Goal: Information Seeking & Learning: Learn about a topic

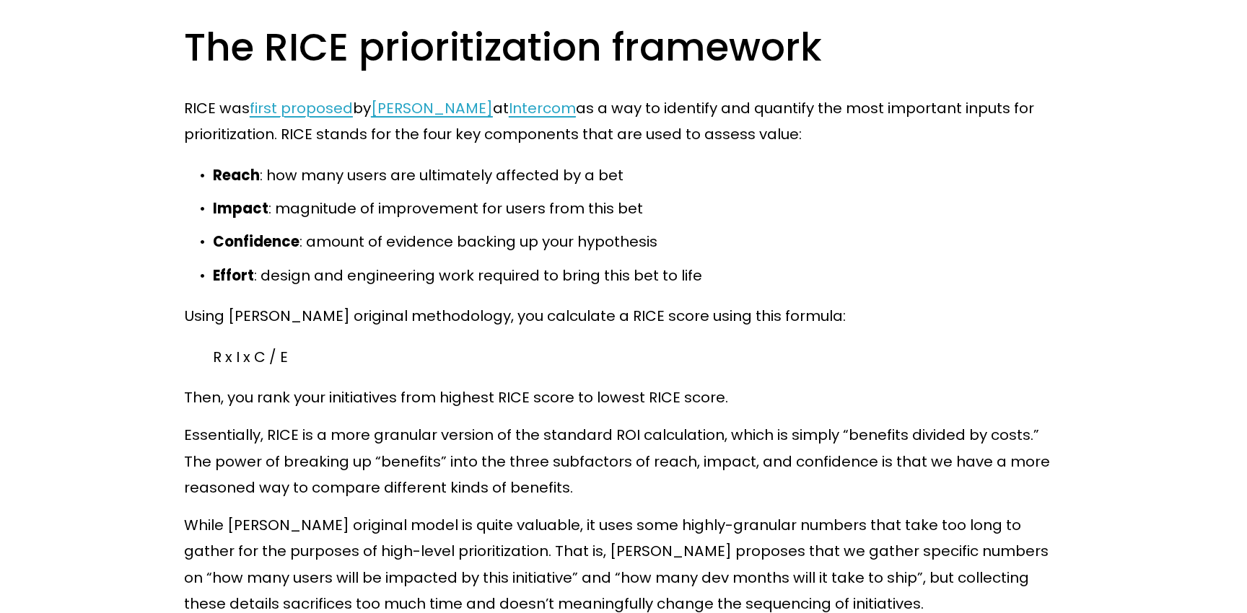
scroll to position [4987, 0]
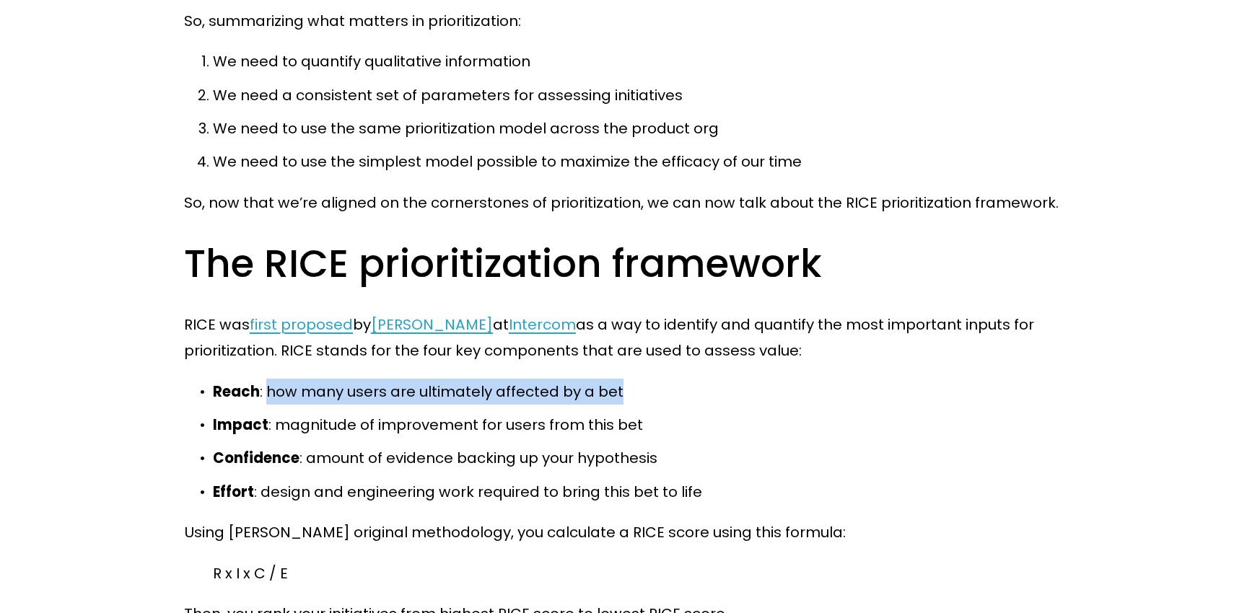
drag, startPoint x: 265, startPoint y: 364, endPoint x: 623, endPoint y: 372, distance: 358.1
click at [623, 379] on p "Reach : how many users are ultimately affected by a bet" at bounding box center [638, 392] width 850 height 26
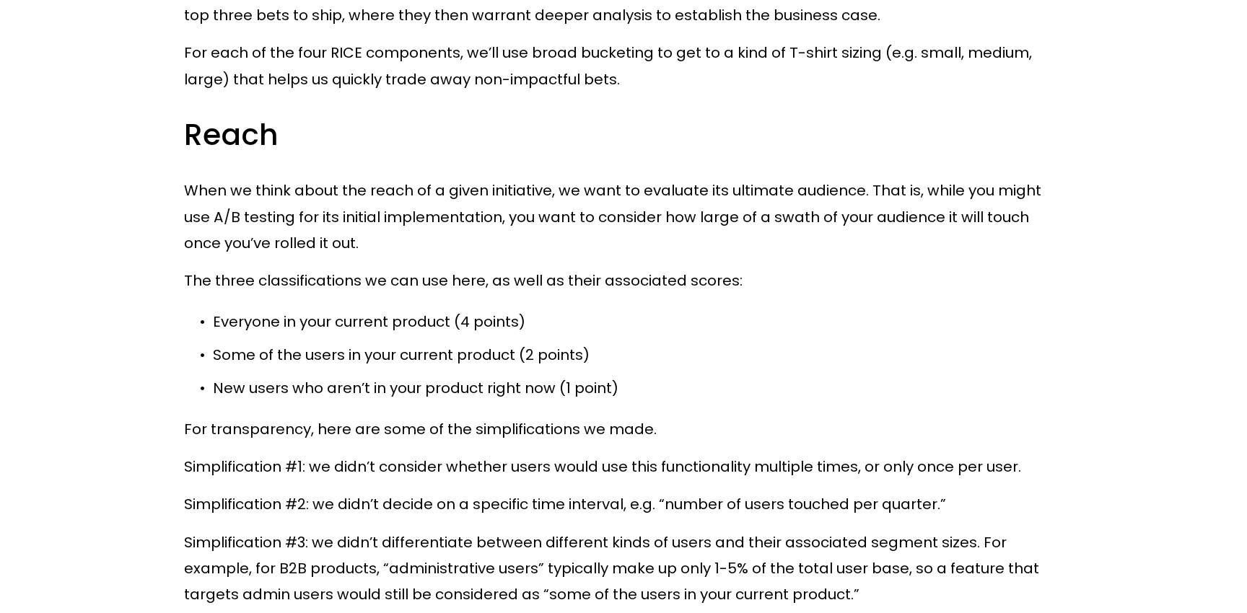
scroll to position [6006, 0]
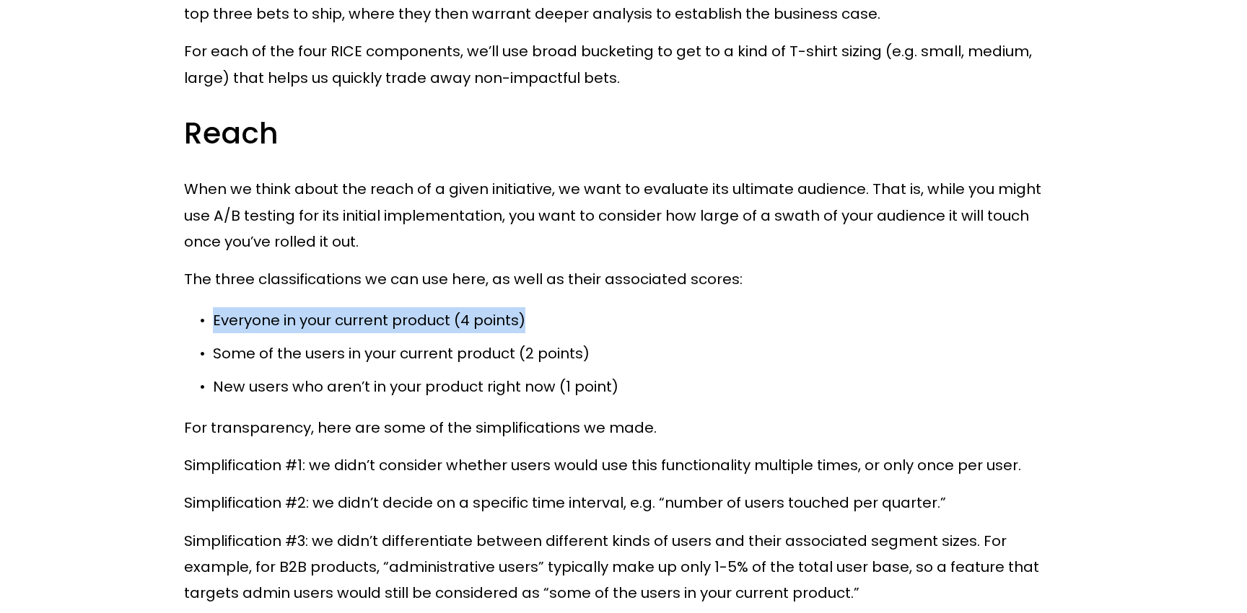
drag, startPoint x: 214, startPoint y: 297, endPoint x: 628, endPoint y: 290, distance: 413.6
click at [628, 307] on p "Everyone in your current product (4 points)" at bounding box center [638, 320] width 850 height 26
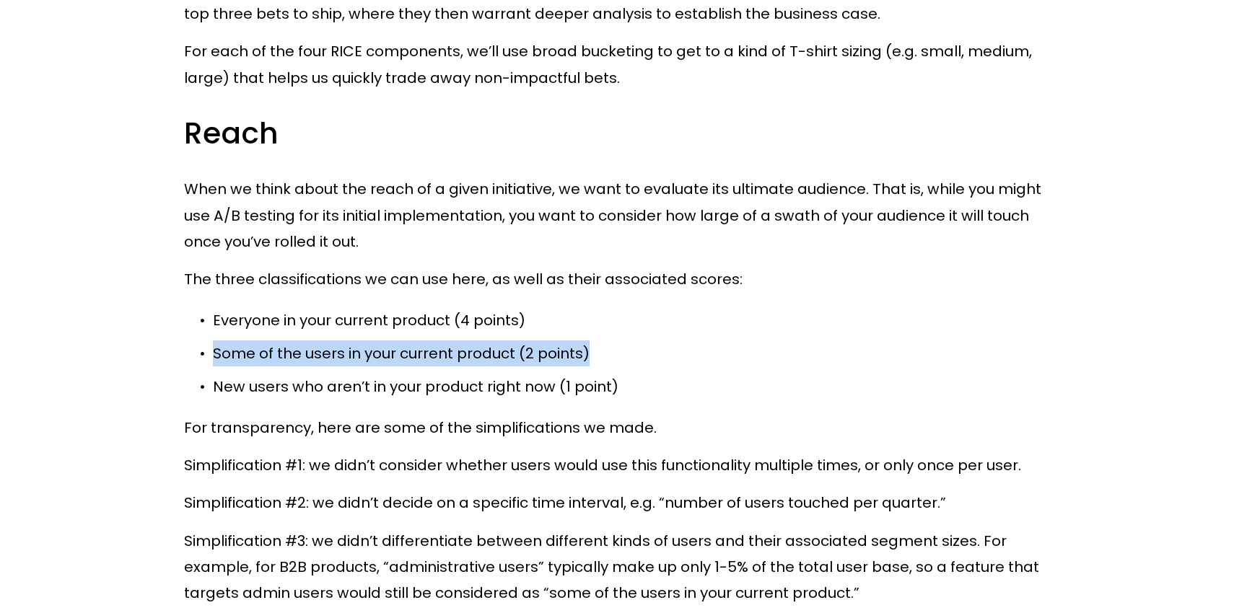
drag, startPoint x: 211, startPoint y: 331, endPoint x: 647, endPoint y: 330, distance: 435.2
click at [647, 341] on p "Some of the users in your current product (2 points)" at bounding box center [638, 354] width 850 height 26
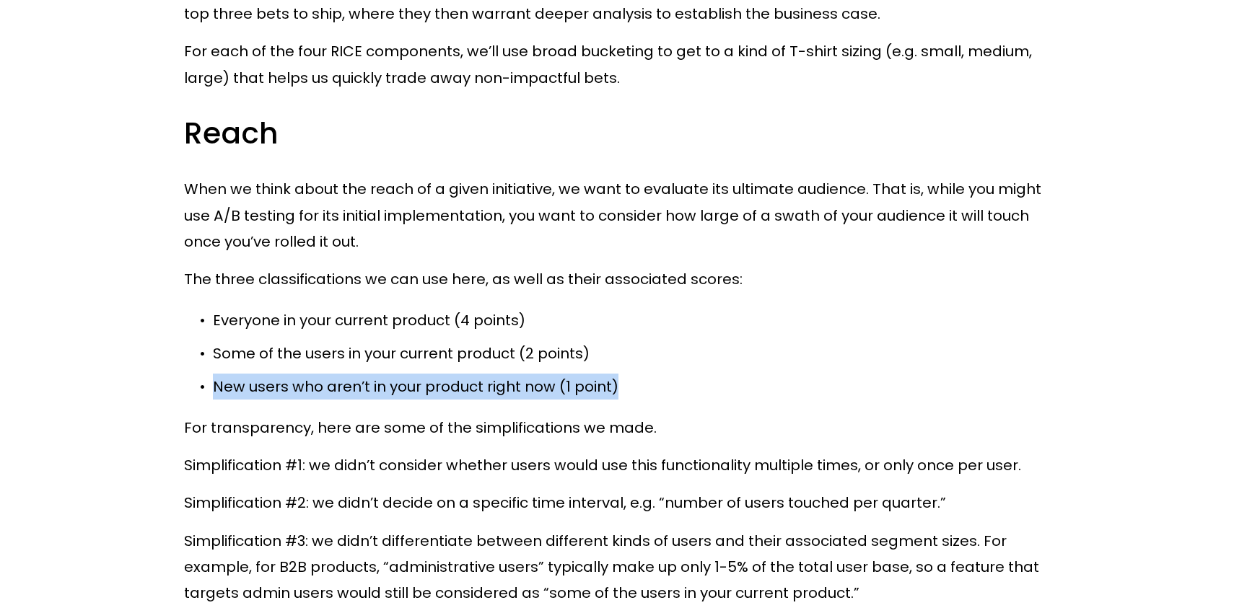
drag, startPoint x: 211, startPoint y: 359, endPoint x: 694, endPoint y: 362, distance: 482.8
click at [694, 374] on p "New users who aren’t in your product right now (1 point)" at bounding box center [638, 387] width 850 height 26
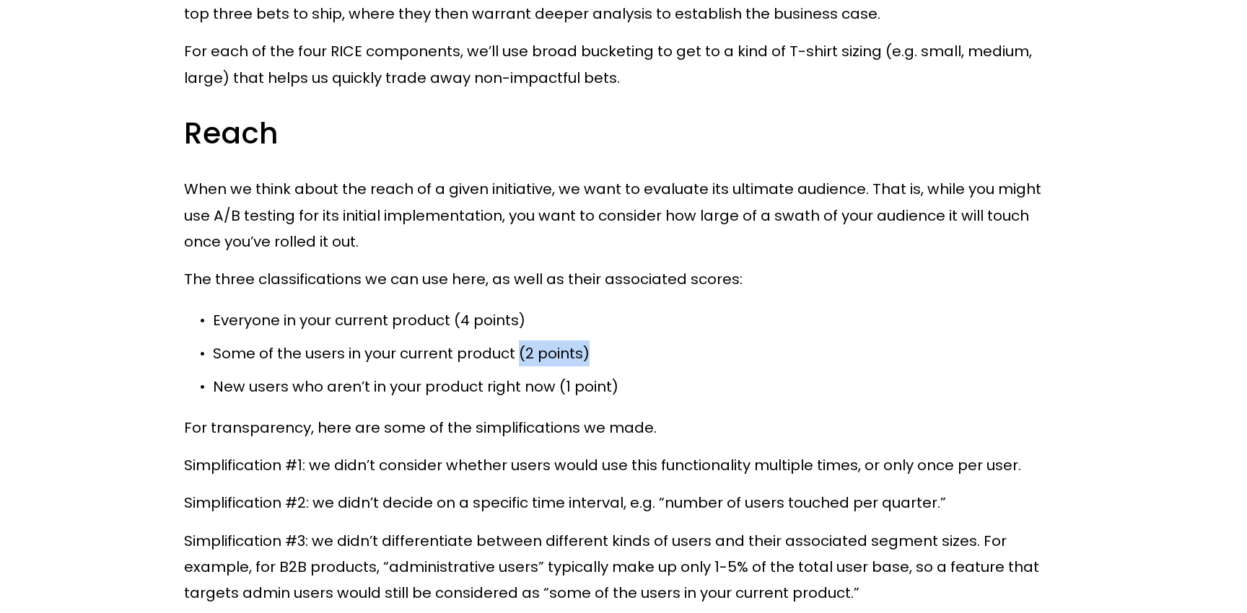
drag, startPoint x: 520, startPoint y: 330, endPoint x: 629, endPoint y: 330, distance: 109.0
click at [629, 341] on p "Some of the users in your current product (2 points)" at bounding box center [638, 354] width 850 height 26
click at [654, 415] on p "For transparency, here are some of the simplifications we made." at bounding box center [623, 428] width 879 height 26
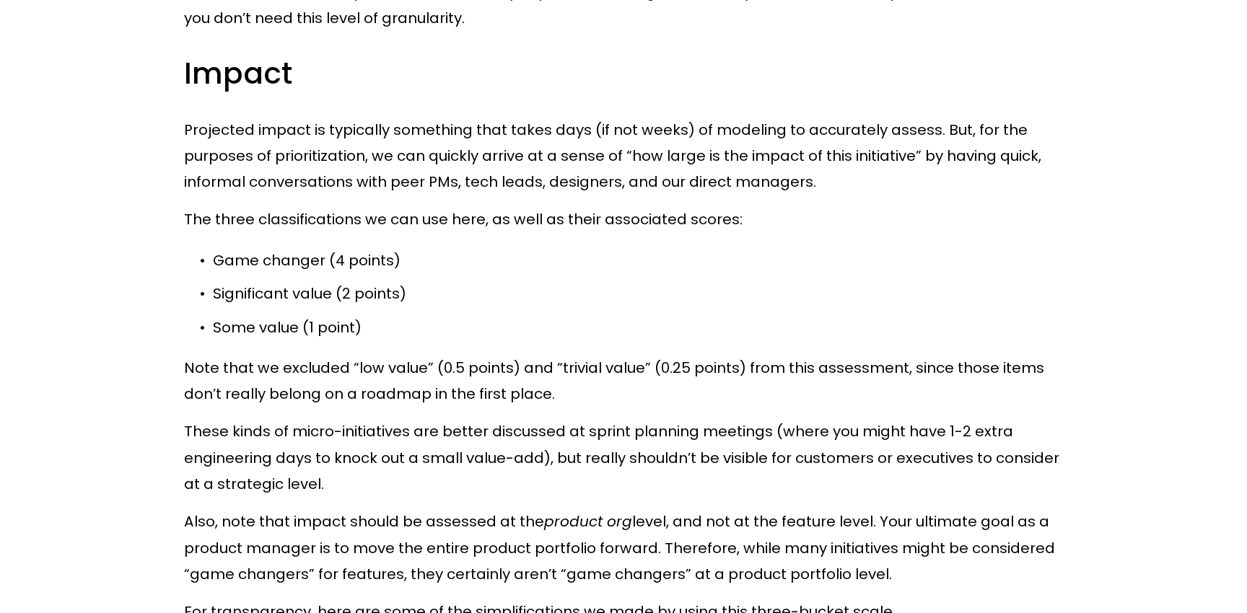
scroll to position [6805, 0]
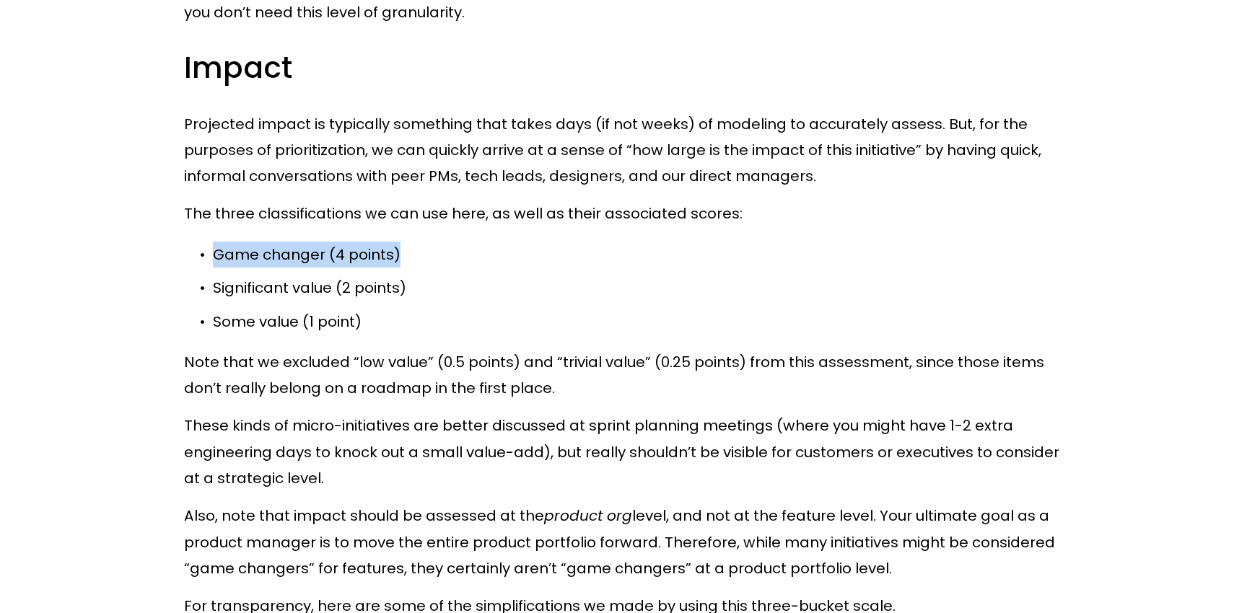
drag, startPoint x: 214, startPoint y: 234, endPoint x: 414, endPoint y: 224, distance: 199.5
click at [414, 242] on p "Game changer (4 points)" at bounding box center [638, 255] width 850 height 26
click at [279, 244] on ul "Game changer (4 points) Significant value (2 points) Some value (1 point)" at bounding box center [623, 288] width 879 height 93
click at [371, 309] on p "Some value (1 point)" at bounding box center [638, 322] width 850 height 26
drag, startPoint x: 343, startPoint y: 261, endPoint x: 441, endPoint y: 264, distance: 98.2
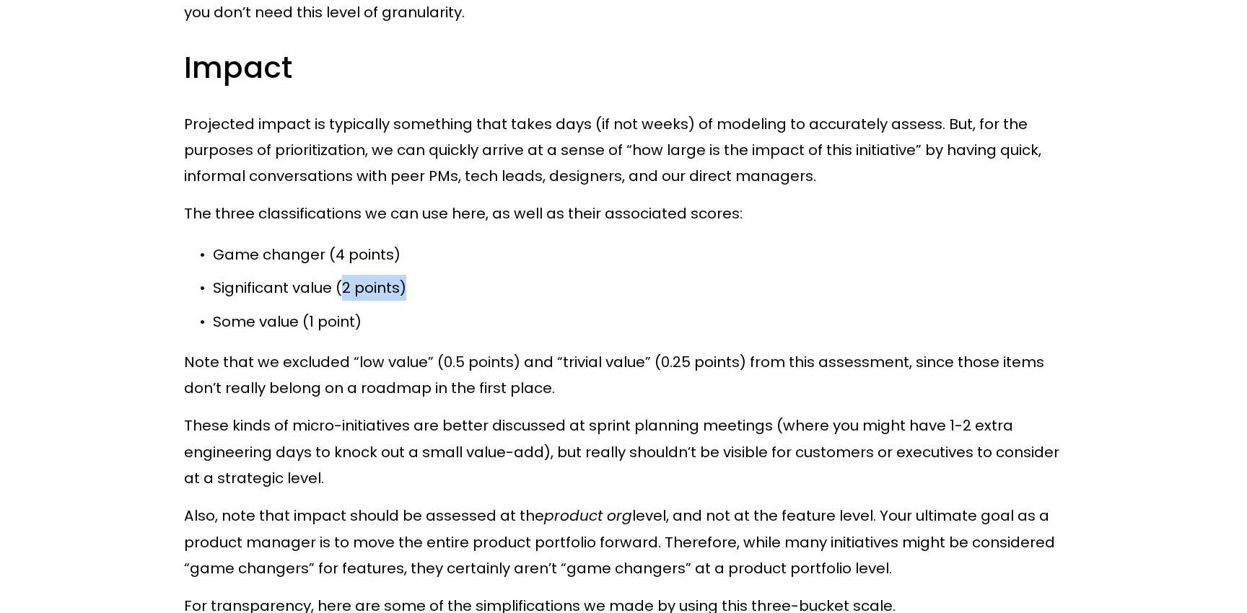
click at [442, 275] on p "Significant value (2 points)" at bounding box center [638, 288] width 850 height 26
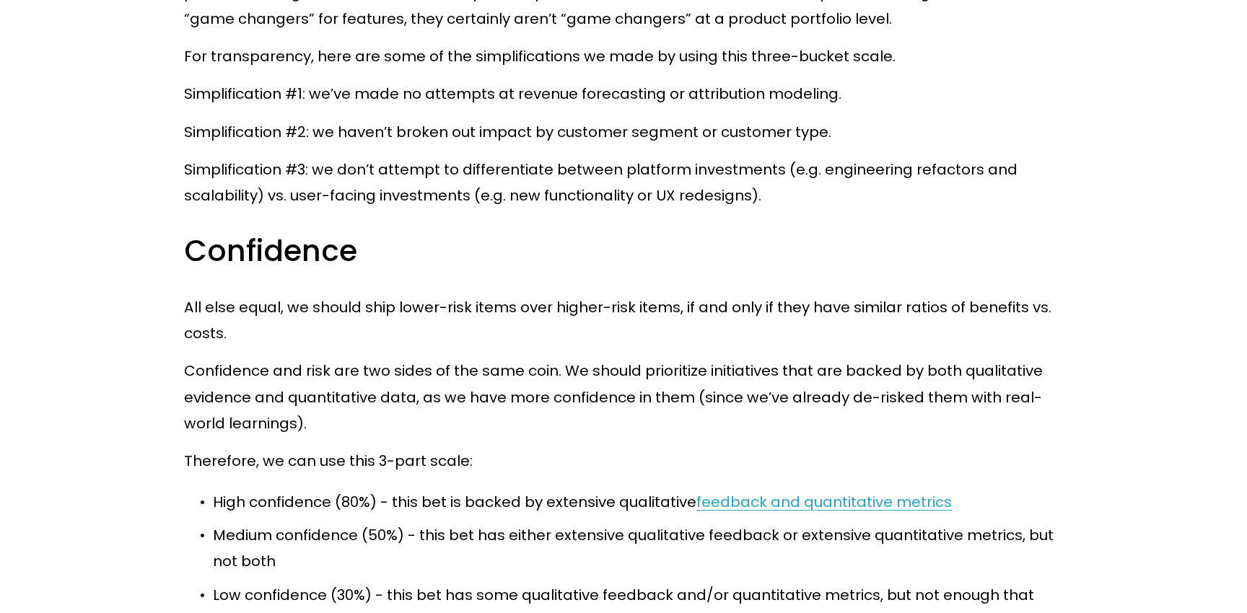
scroll to position [7451, 0]
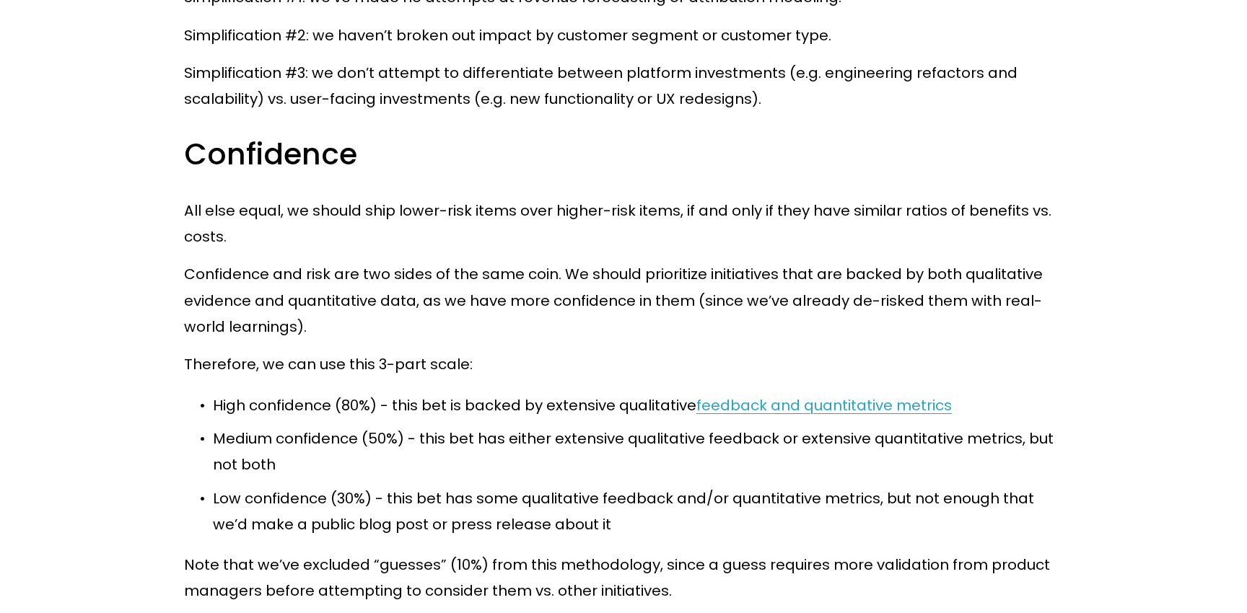
drag, startPoint x: 224, startPoint y: 377, endPoint x: 522, endPoint y: 378, distance: 297.4
click at [522, 393] on p "High confidence (80%) - this bet is backed by extensive qualitative feedback an…" at bounding box center [638, 406] width 850 height 26
click at [450, 393] on p "High confidence (80%) - this bet is backed by extensive qualitative feedback an…" at bounding box center [638, 406] width 850 height 26
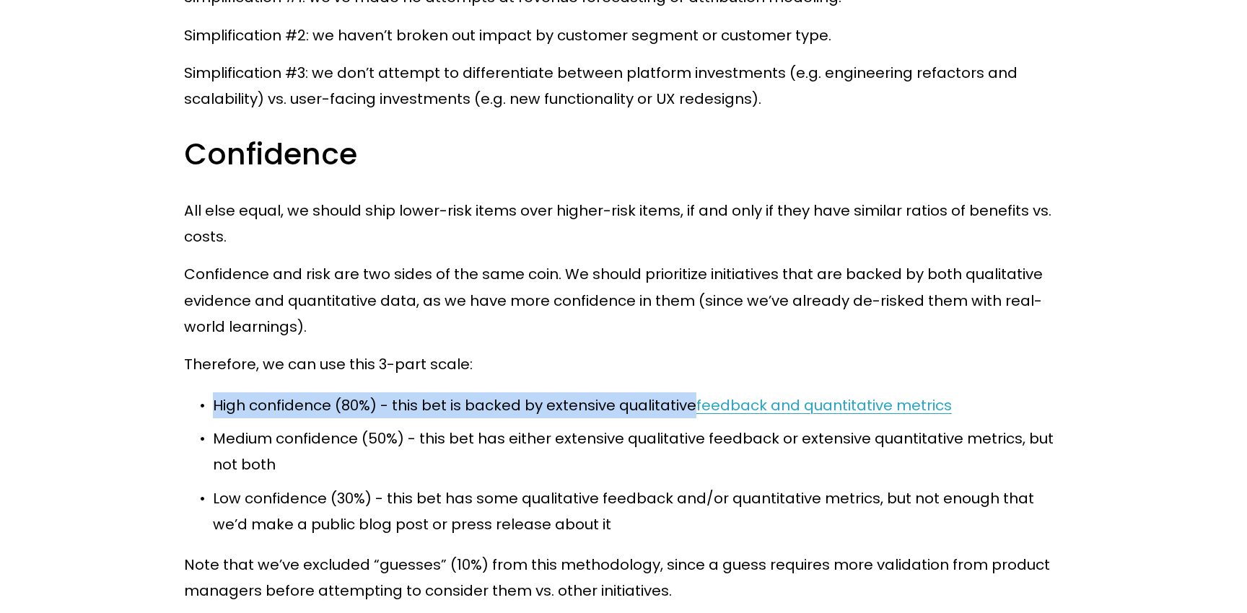
drag, startPoint x: 696, startPoint y: 383, endPoint x: 209, endPoint y: 379, distance: 487.2
click at [213, 393] on p "High confidence (80%) - this bet is backed by extensive qualitative feedback an…" at bounding box center [638, 406] width 850 height 26
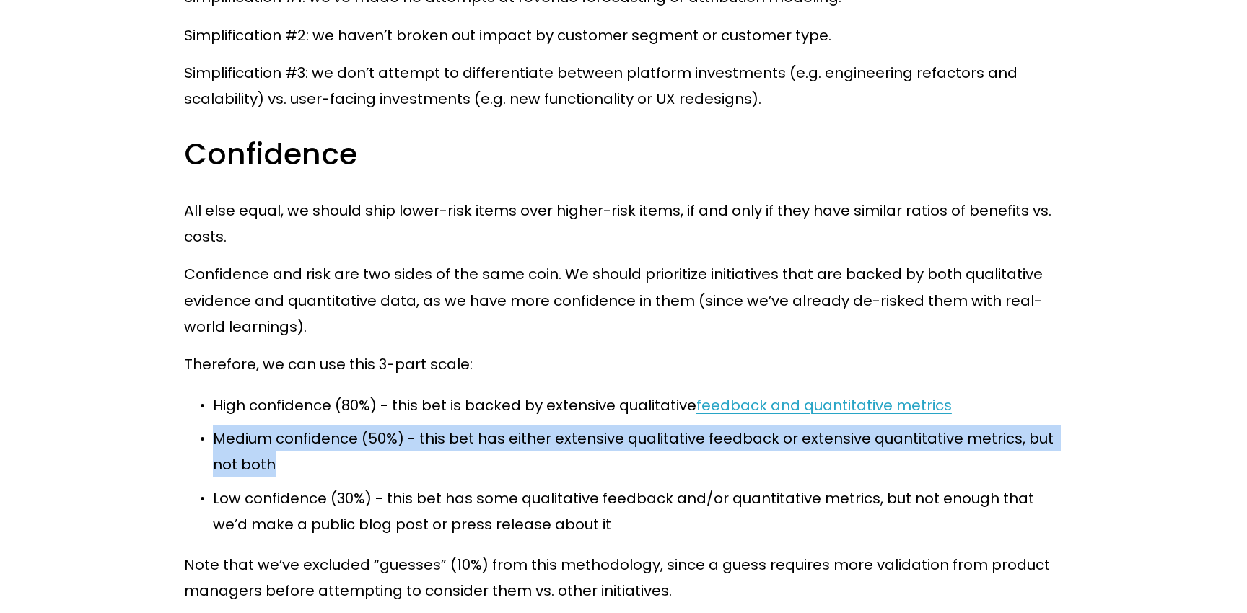
drag, startPoint x: 214, startPoint y: 416, endPoint x: 727, endPoint y: 433, distance: 513.4
click at [727, 433] on p "Medium confidence (50%) - this bet has either extensive qualitative feedback or…" at bounding box center [638, 452] width 850 height 53
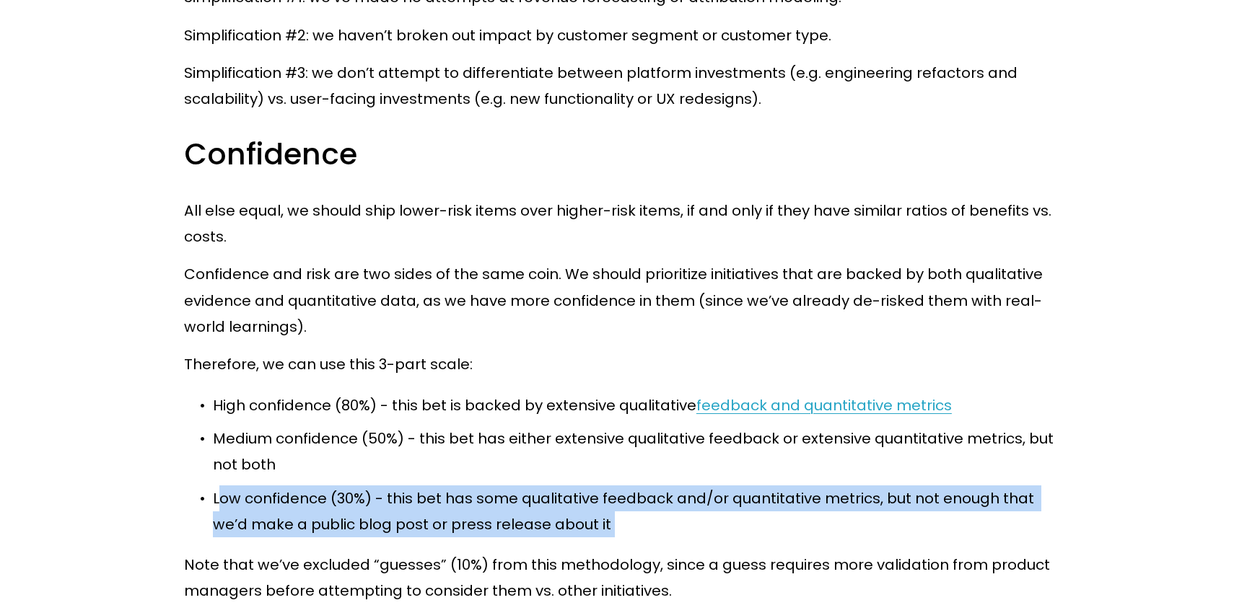
drag, startPoint x: 217, startPoint y: 475, endPoint x: 676, endPoint y: 517, distance: 460.2
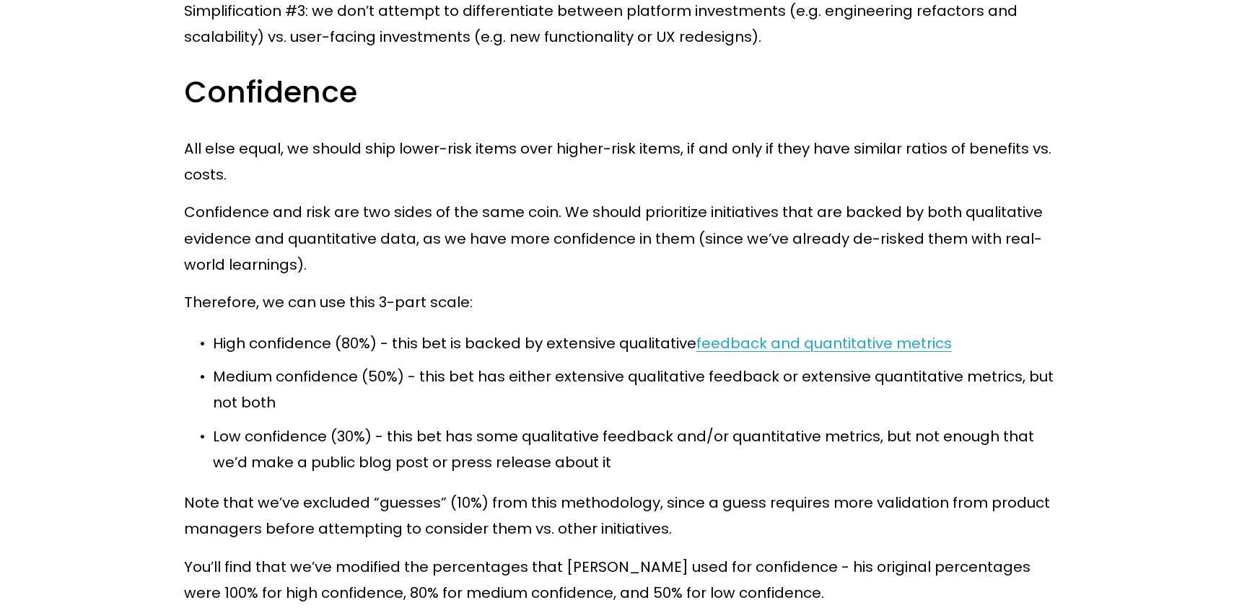
scroll to position [7515, 0]
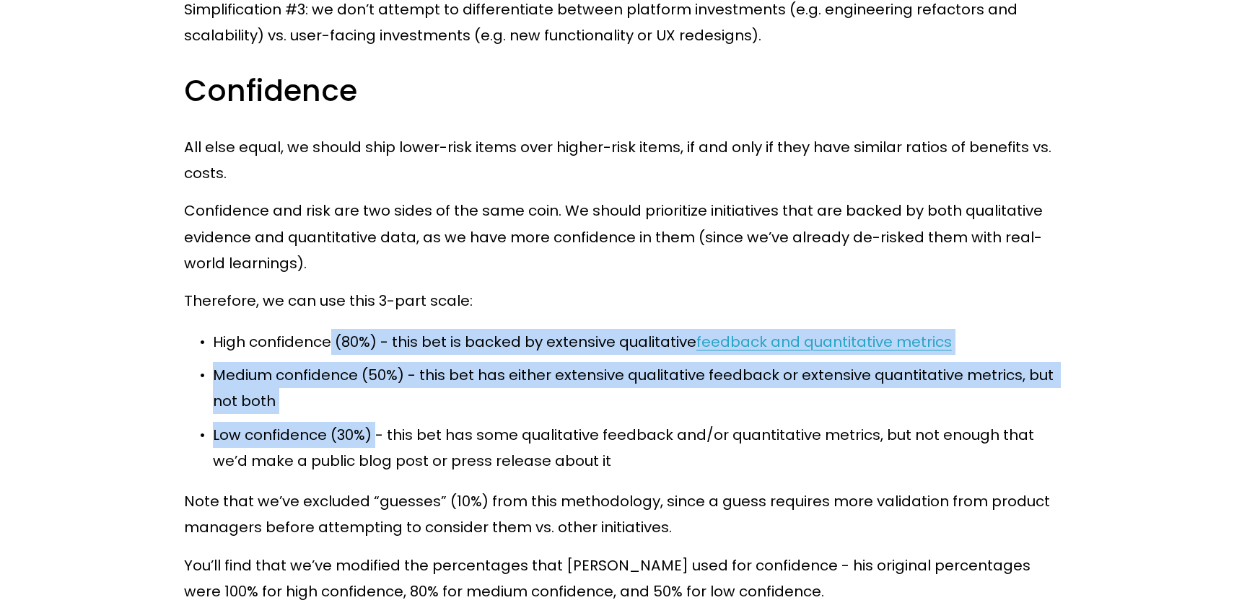
drag, startPoint x: 332, startPoint y: 313, endPoint x: 377, endPoint y: 408, distance: 105.3
click at [377, 408] on ul "High confidence (80%) - this bet is backed by extensive qualitative feedback an…" at bounding box center [623, 401] width 879 height 145
click at [403, 375] on p "Medium confidence (50%) - this bet has either extensive qualitative feedback or…" at bounding box center [638, 388] width 850 height 53
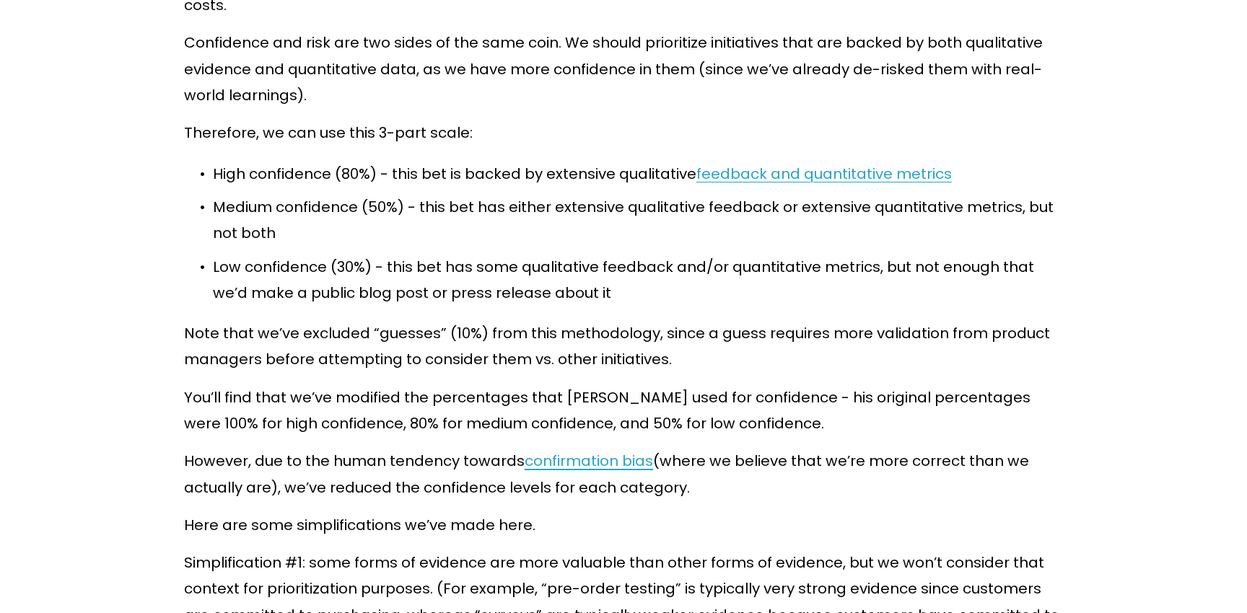
scroll to position [7687, 0]
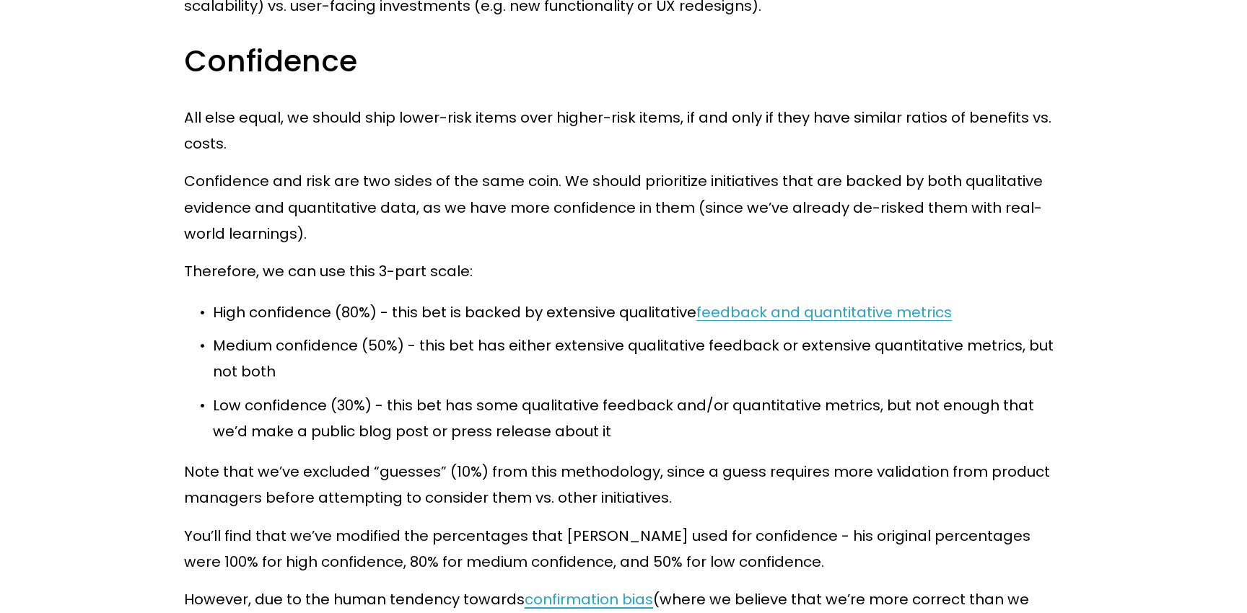
scroll to position [7552, 0]
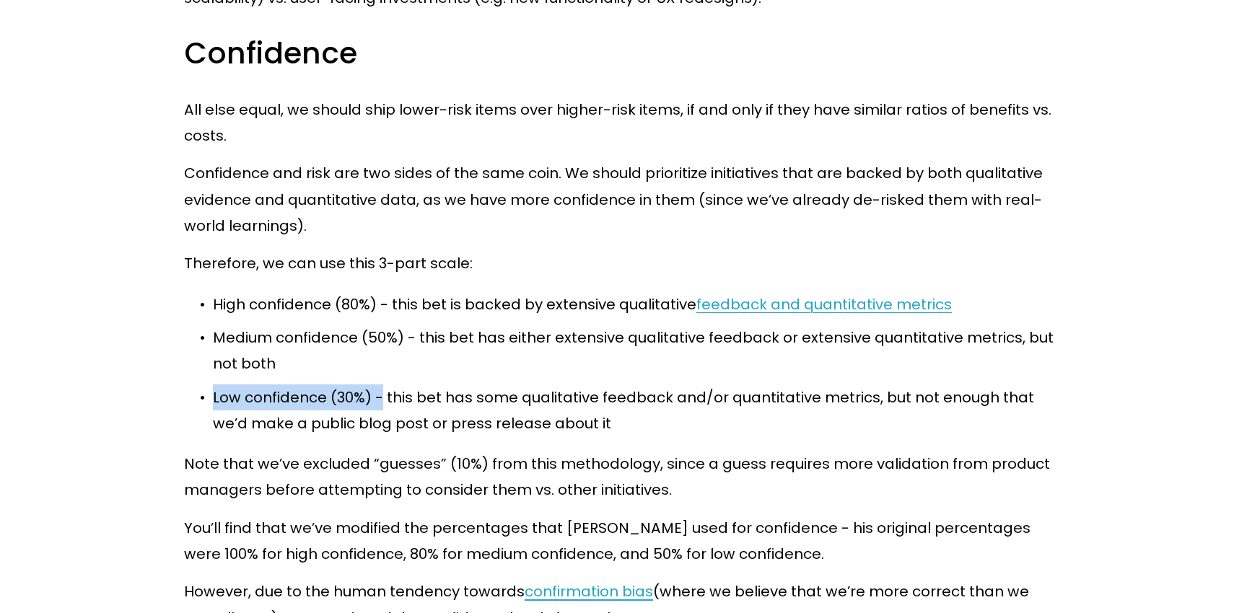
drag, startPoint x: 206, startPoint y: 370, endPoint x: 380, endPoint y: 370, distance: 173.9
click at [380, 385] on p "Low confidence (30%) - this bet has some qualitative feedback and/or quantitati…" at bounding box center [638, 411] width 850 height 53
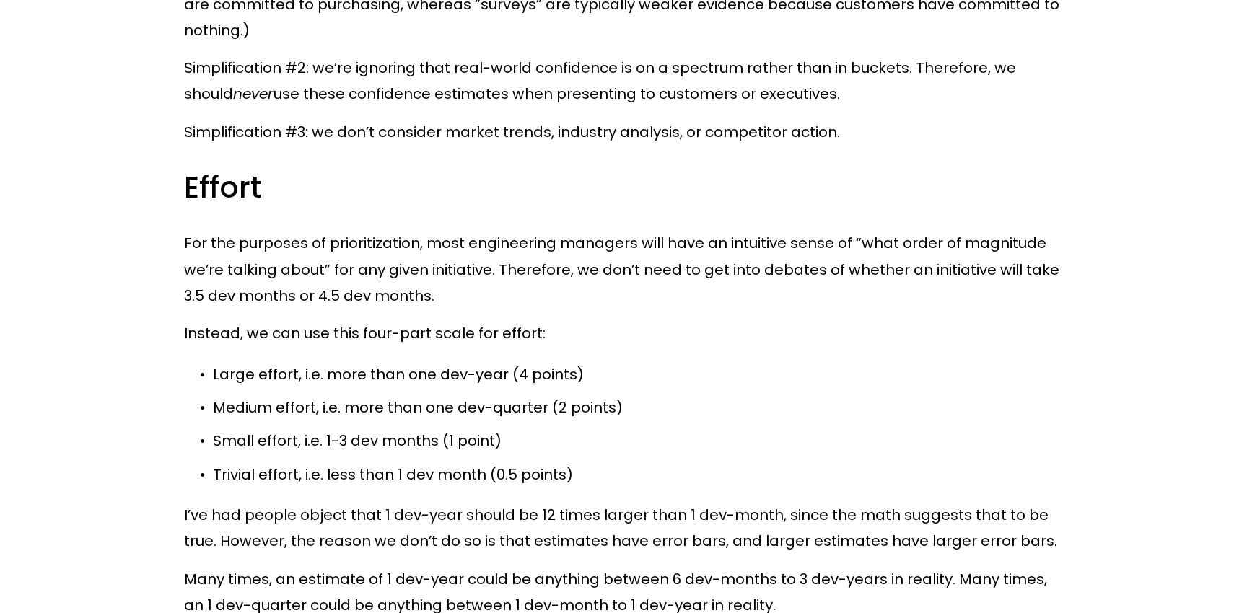
scroll to position [8296, 0]
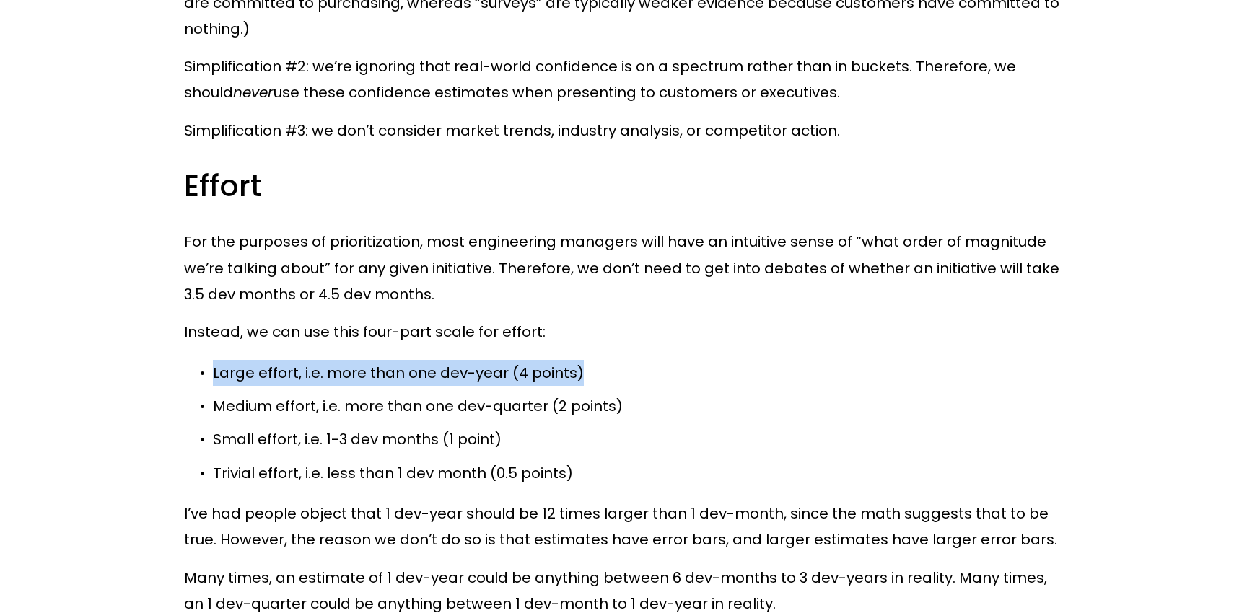
drag, startPoint x: 213, startPoint y: 346, endPoint x: 580, endPoint y: 352, distance: 366.7
click at [580, 360] on p "Large effort, i.e. more than one dev-year (4 points)" at bounding box center [638, 373] width 850 height 26
click at [598, 360] on p "Large effort, i.e. more than one dev-year (4 points)" at bounding box center [638, 373] width 850 height 26
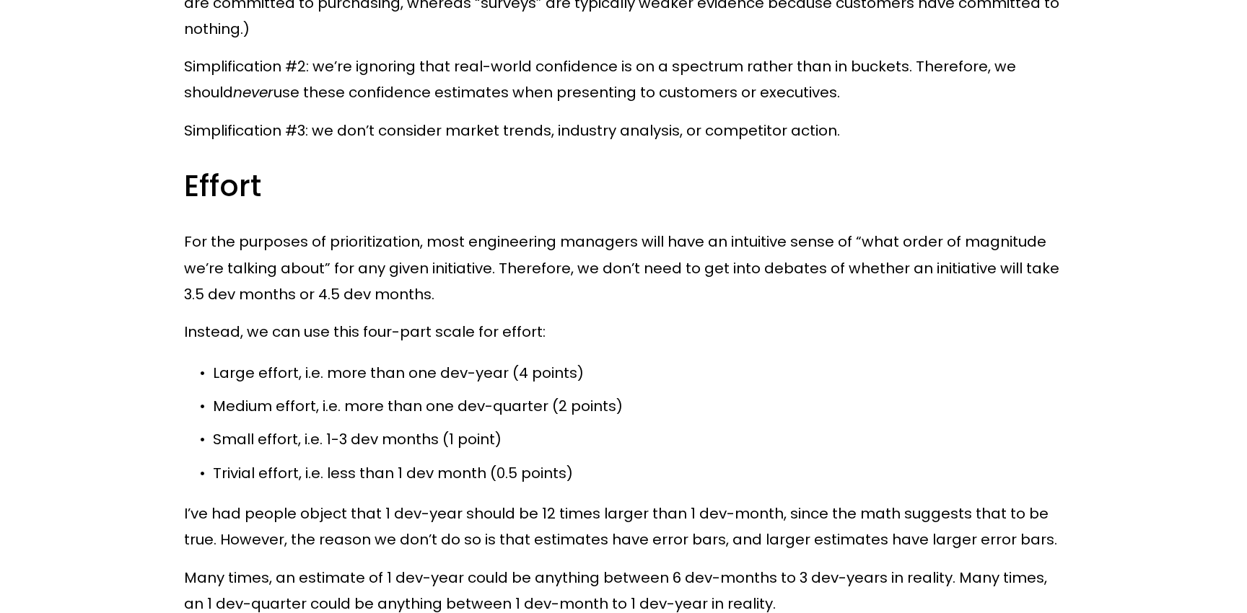
click at [245, 229] on p "For the purposes of prioritization, most engineering managers will have an intu…" at bounding box center [623, 268] width 879 height 79
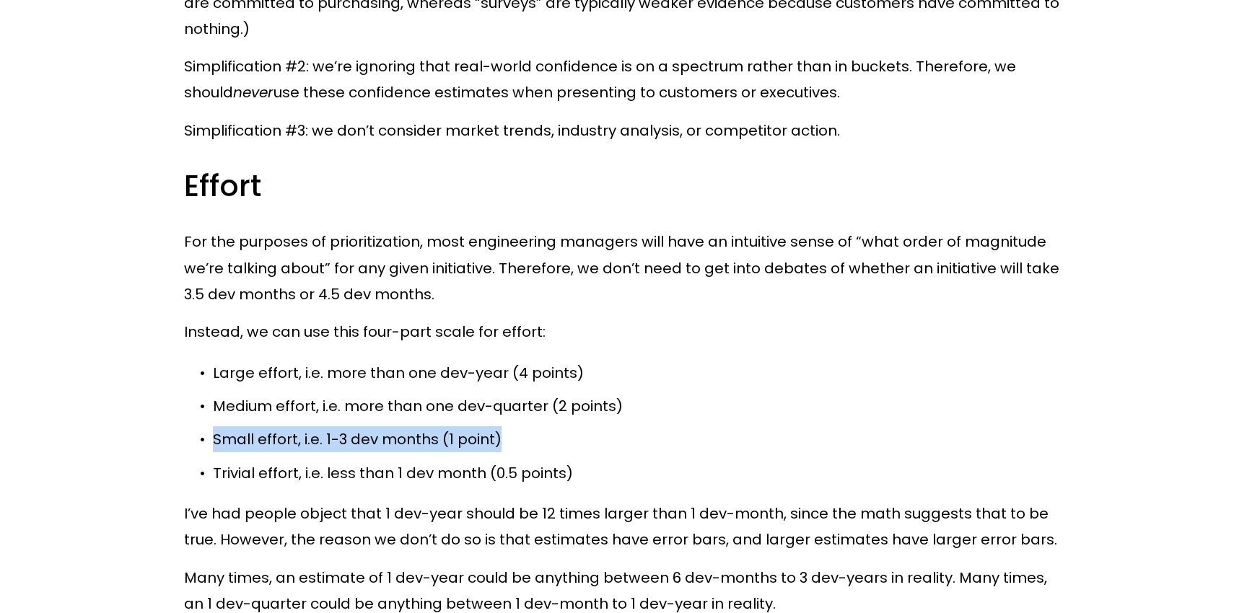
drag, startPoint x: 217, startPoint y: 414, endPoint x: 532, endPoint y: 415, distance: 315.4
click at [532, 427] on p "Small effort, i.e. 1-3 dev months (1 point)" at bounding box center [638, 440] width 850 height 26
click at [533, 427] on p "Small effort, i.e. 1-3 dev months (1 point)" at bounding box center [638, 440] width 850 height 26
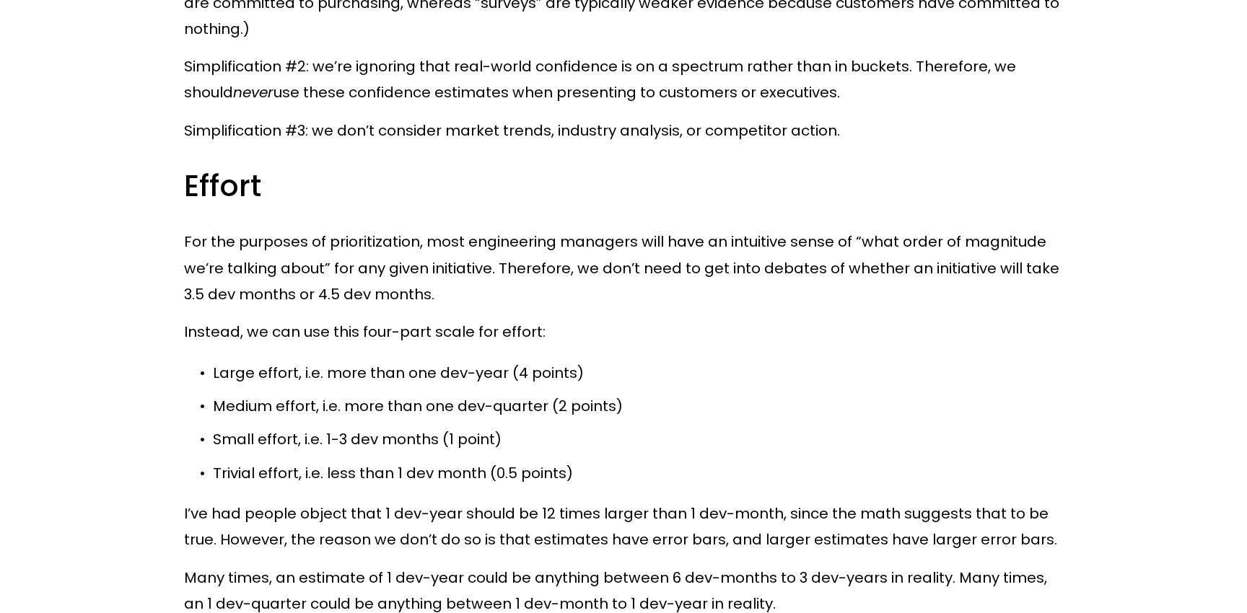
click at [728, 460] on p "Trivial effort, i.e. less than 1 dev month (0.5 points)" at bounding box center [638, 473] width 850 height 26
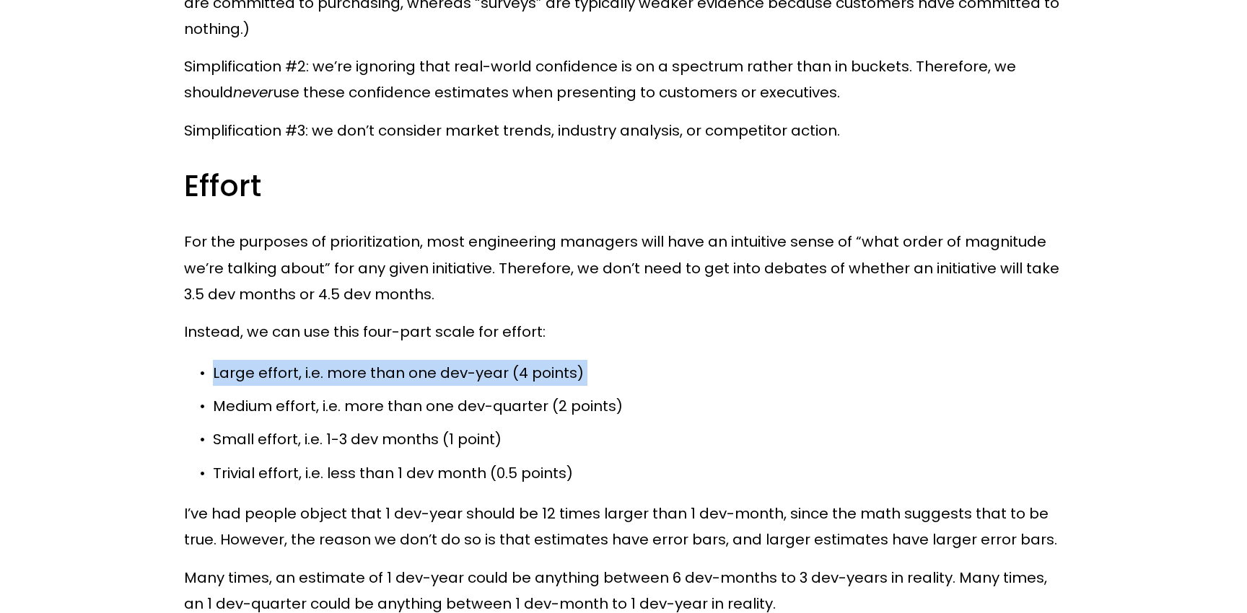
drag, startPoint x: 212, startPoint y: 350, endPoint x: 621, endPoint y: 363, distance: 409.4
click at [621, 364] on ul "Large effort, i.e. more than one dev-year (4 points) Medium effort, i.e. more t…" at bounding box center [623, 423] width 879 height 126
click at [621, 363] on ul "Large effort, i.e. more than one dev-year (4 points) Medium effort, i.e. more t…" at bounding box center [623, 423] width 879 height 126
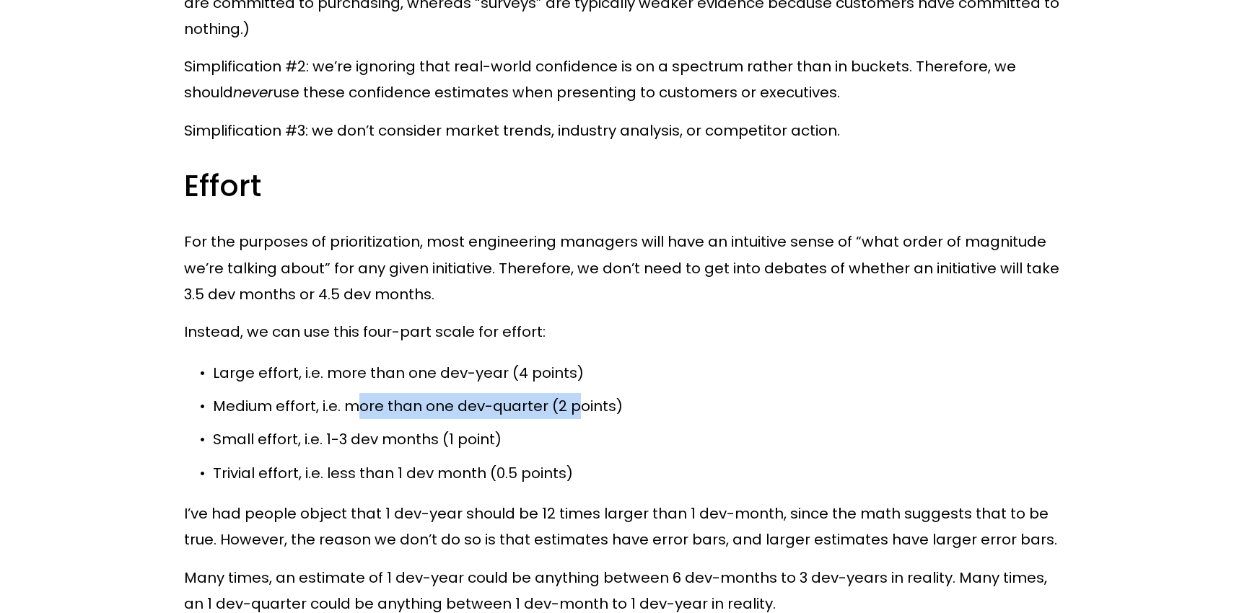
drag, startPoint x: 356, startPoint y: 378, endPoint x: 580, endPoint y: 379, distance: 224.5
click at [580, 393] on p "Medium effort, i.e. more than one dev-quarter (2 points)" at bounding box center [638, 406] width 850 height 26
click at [642, 427] on p "Small effort, i.e. 1-3 dev months (1 point)" at bounding box center [638, 440] width 850 height 26
click at [572, 396] on ul "Large effort, i.e. more than one dev-year (4 points) Medium effort, i.e. more t…" at bounding box center [623, 423] width 879 height 126
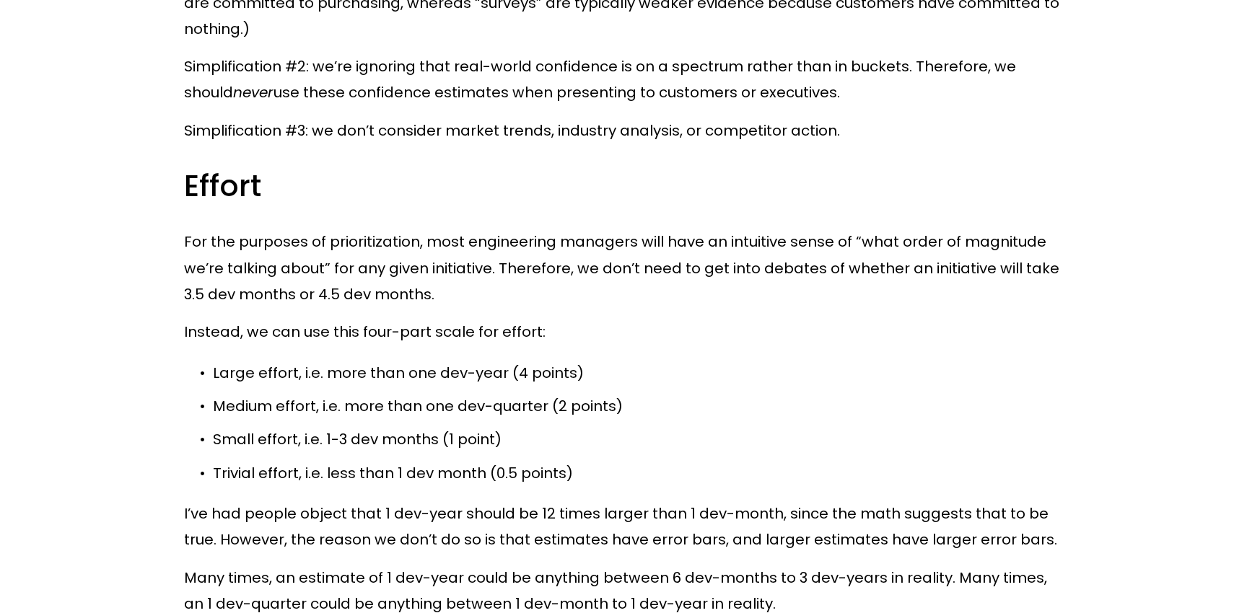
click at [442, 360] on p "Large effort, i.e. more than one dev-year (4 points)" at bounding box center [638, 373] width 850 height 26
drag, startPoint x: 438, startPoint y: 344, endPoint x: 504, endPoint y: 342, distance: 66.4
click at [504, 360] on p "Large effort, i.e. more than one dev-year (4 points)" at bounding box center [638, 373] width 850 height 26
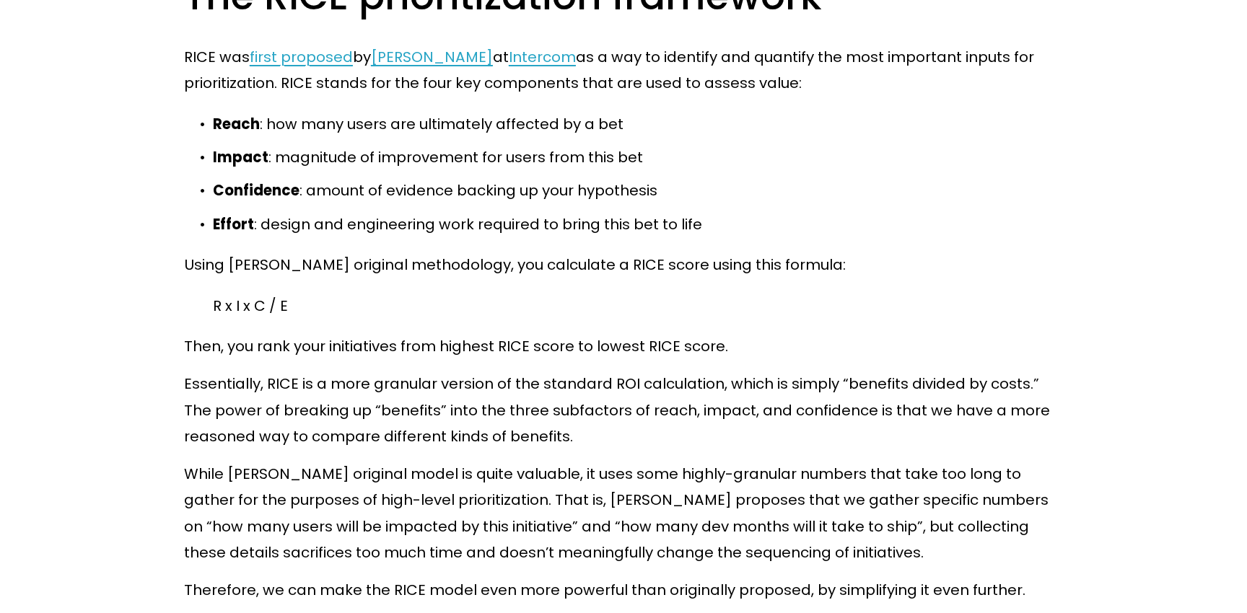
scroll to position [5254, 0]
drag, startPoint x: 212, startPoint y: 281, endPoint x: 313, endPoint y: 280, distance: 100.3
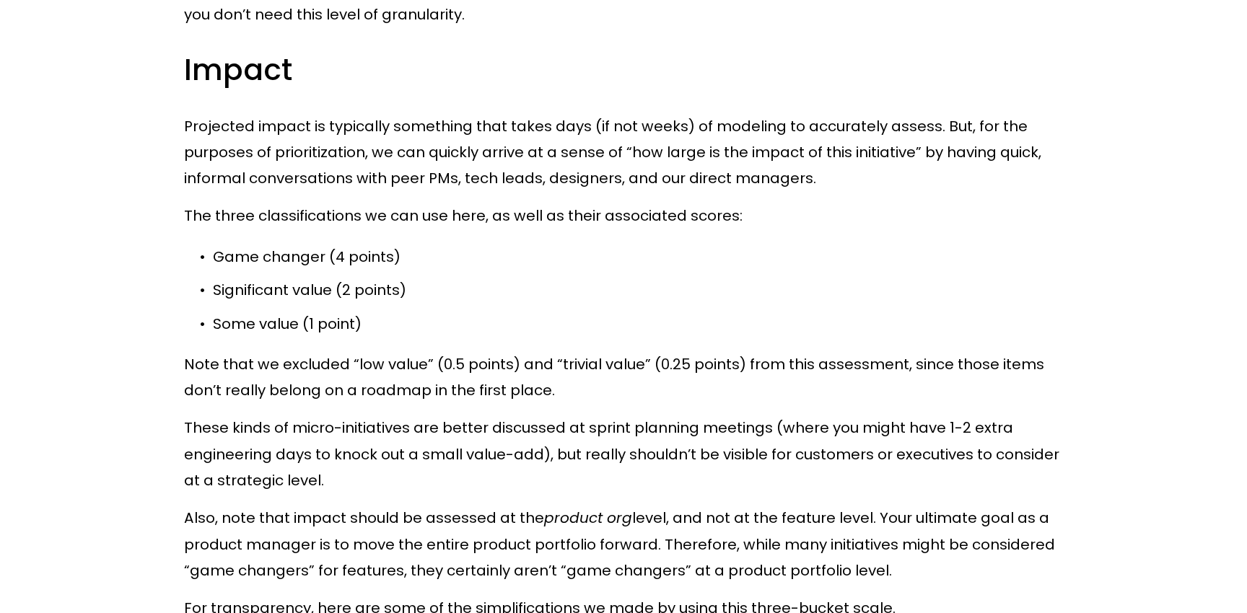
scroll to position [6796, 0]
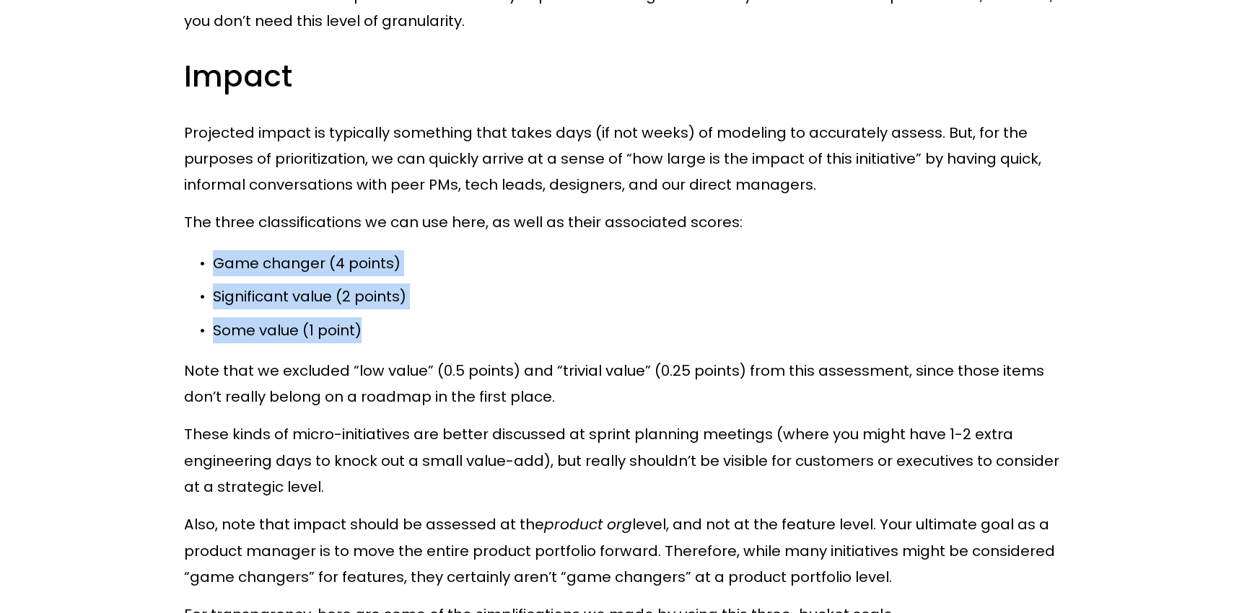
drag, startPoint x: 375, startPoint y: 308, endPoint x: 212, endPoint y: 235, distance: 178.0
click at [212, 250] on ul "Game changer (4 points) Significant value (2 points) Some value (1 point)" at bounding box center [623, 296] width 879 height 93
copy ul "Game changer (4 points) Significant value (2 points) Some value (1 point)"
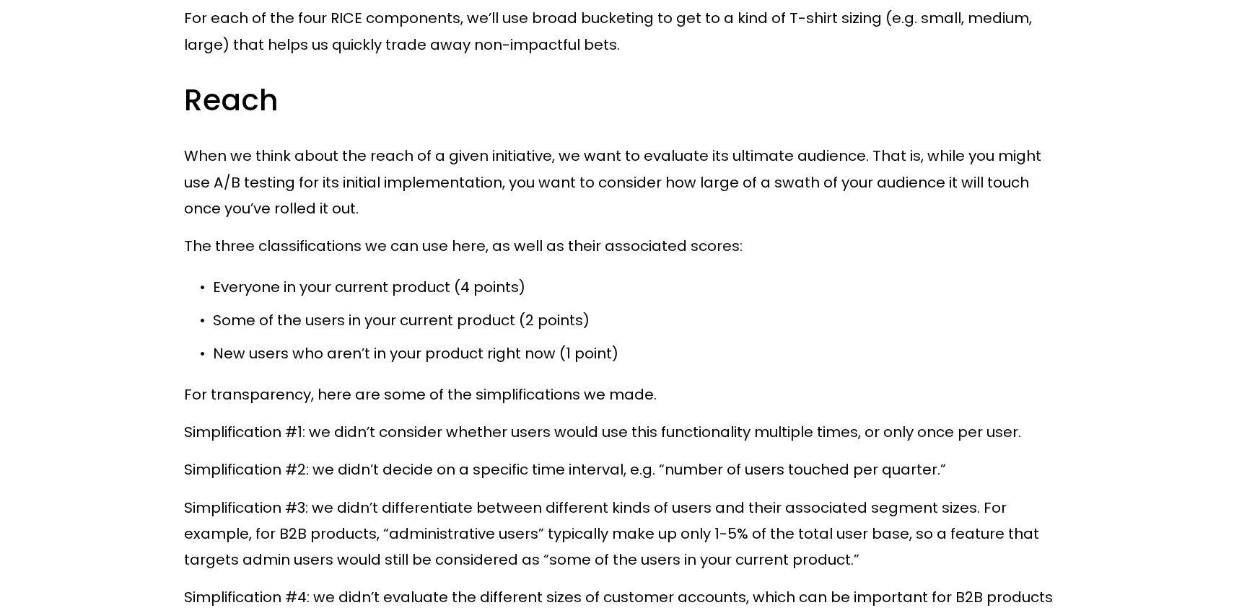
scroll to position [6041, 0]
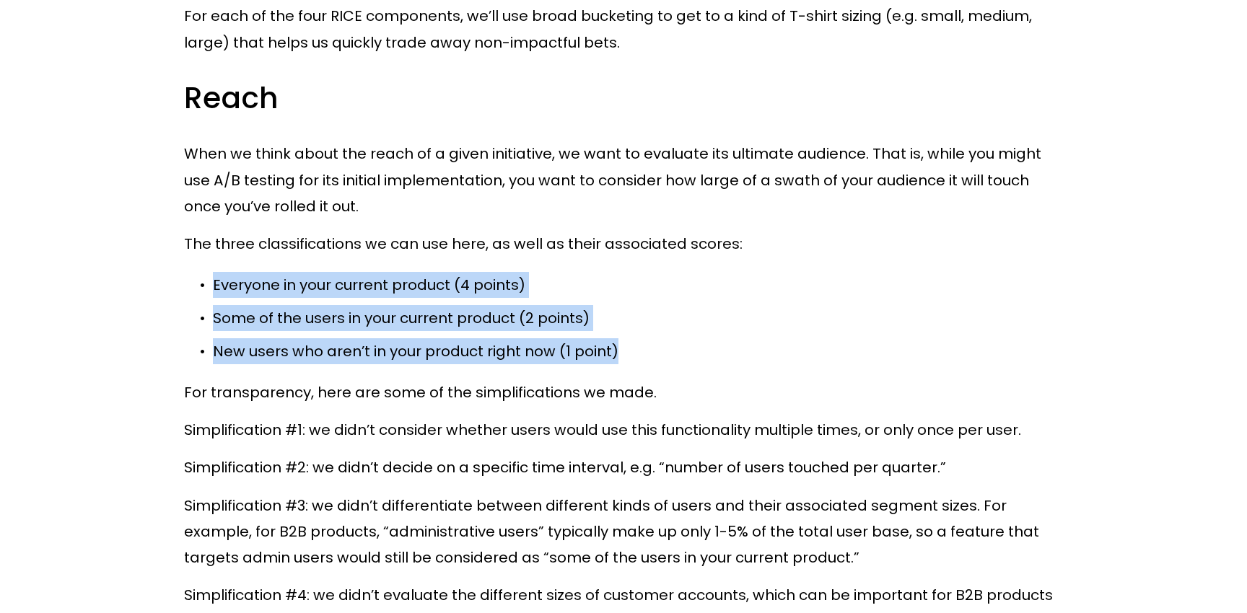
drag, startPoint x: 587, startPoint y: 326, endPoint x: 202, endPoint y: 258, distance: 391.3
click at [202, 272] on ul "Everyone in your current product (4 points) Some of the users in your current p…" at bounding box center [623, 318] width 879 height 93
copy ul "Everyone in your current product (4 points) Some of the users in your current p…"
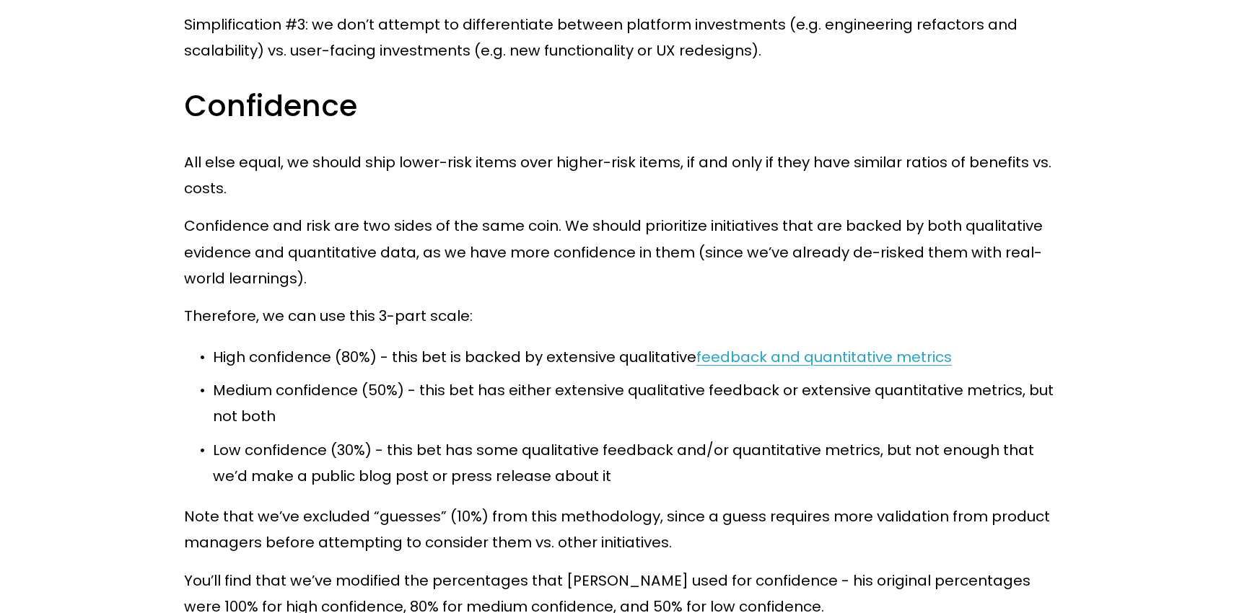
scroll to position [7560, 0]
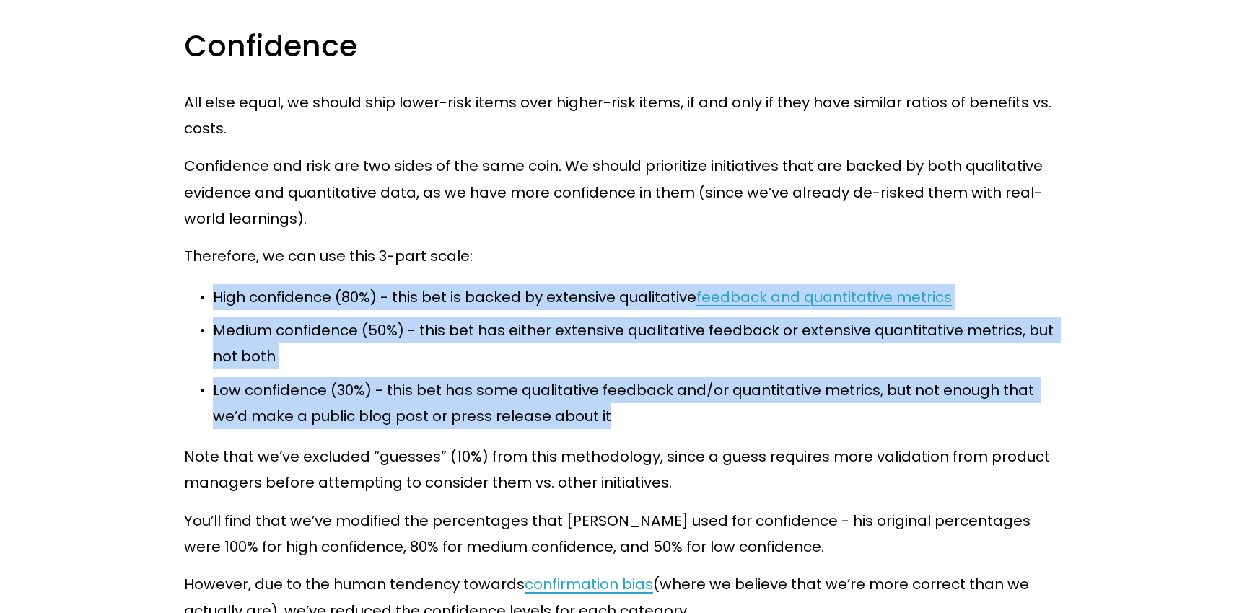
drag, startPoint x: 613, startPoint y: 389, endPoint x: 214, endPoint y: 265, distance: 418.0
click at [214, 284] on ul "High confidence (80%) - this bet is backed by extensive qualitative feedback an…" at bounding box center [623, 356] width 879 height 145
copy ul "High confidence (80%) - this bet is backed by extensive qualitative feedback an…"
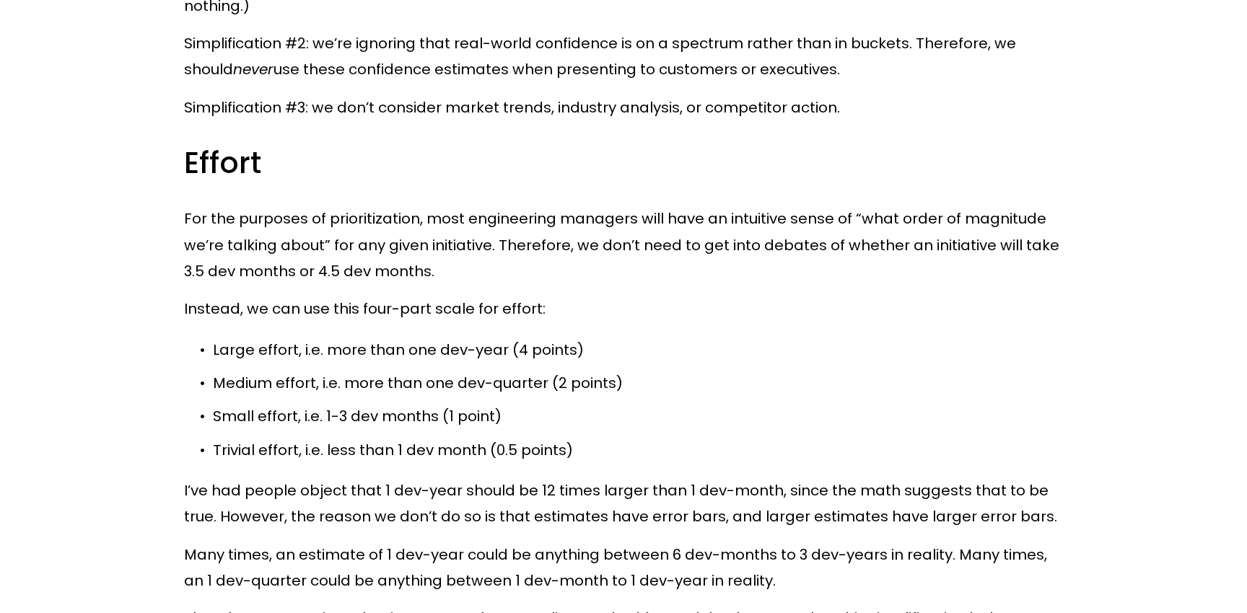
scroll to position [8321, 0]
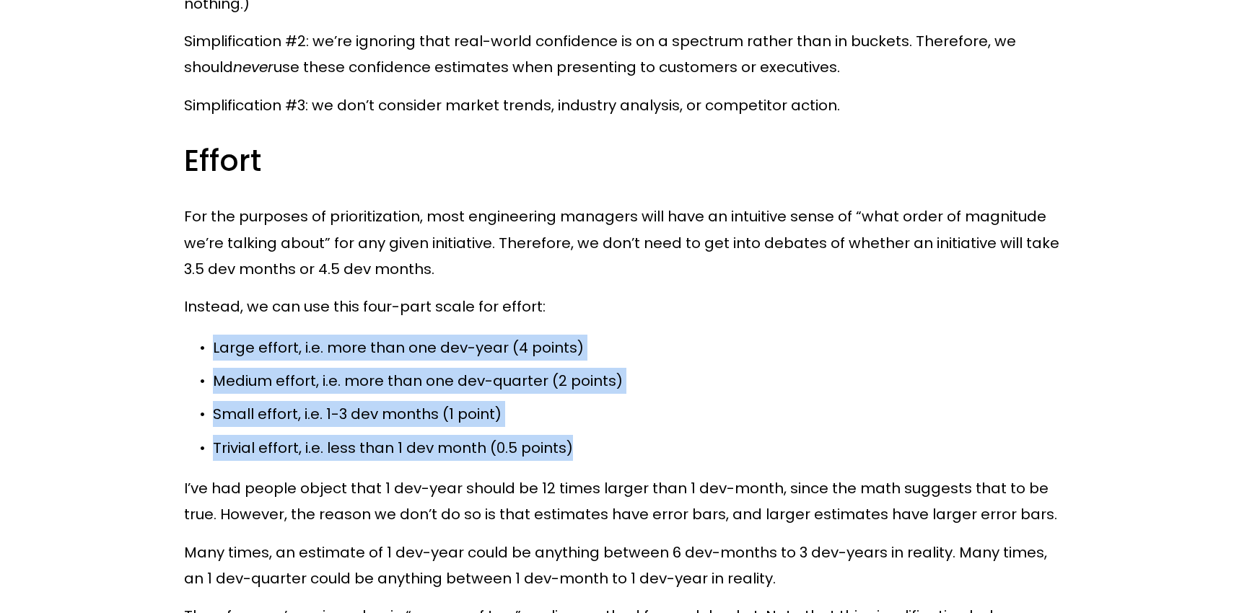
drag, startPoint x: 582, startPoint y: 418, endPoint x: 213, endPoint y: 318, distance: 382.7
click at [213, 335] on ul "Large effort, i.e. more than one dev-year (4 points) Medium effort, i.e. more t…" at bounding box center [623, 398] width 879 height 126
